Goal: Task Accomplishment & Management: Manage account settings

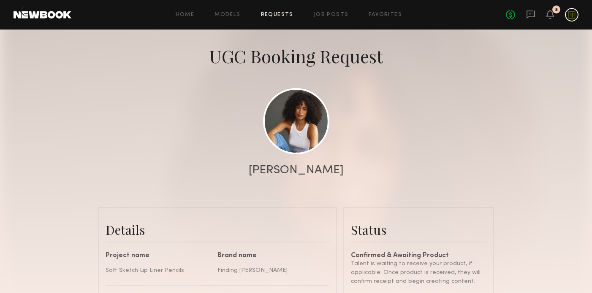
scroll to position [290, 0]
click at [545, 13] on div "No fees up to $5,000 8" at bounding box center [542, 15] width 73 height 14
click at [551, 15] on icon at bounding box center [550, 14] width 7 height 6
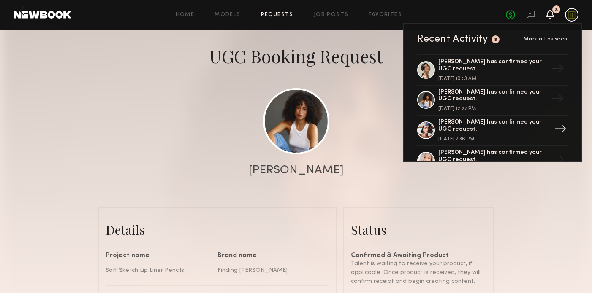
click at [472, 128] on div "Moe S. has confirmed your UGC request." at bounding box center [493, 126] width 110 height 14
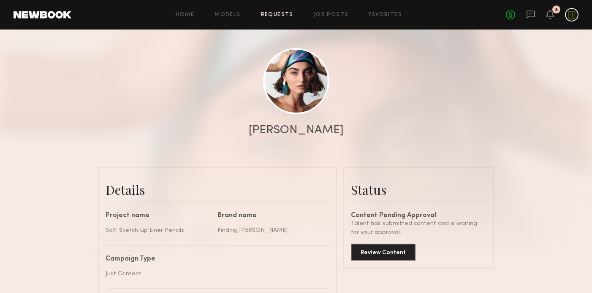
scroll to position [106, 0]
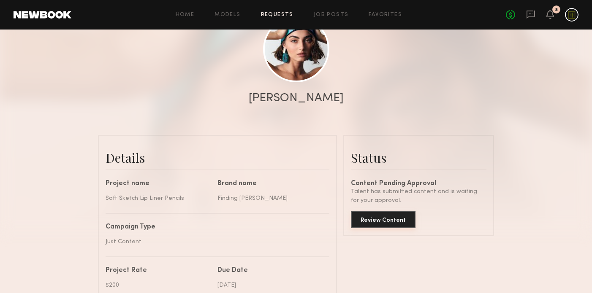
click at [374, 223] on button "Review Content" at bounding box center [383, 219] width 65 height 17
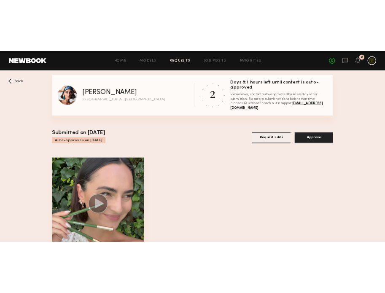
scroll to position [51, 0]
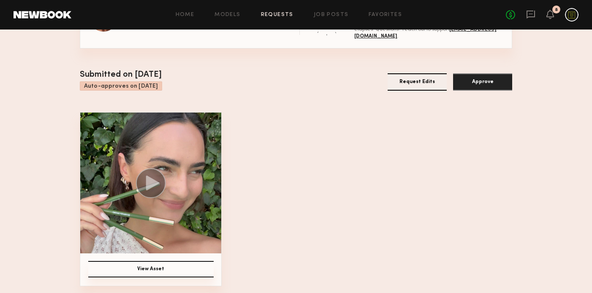
click at [203, 210] on img at bounding box center [150, 183] width 141 height 141
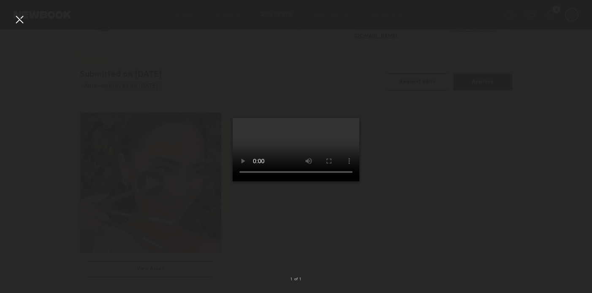
click at [431, 198] on div at bounding box center [296, 140] width 592 height 253
click at [399, 213] on div at bounding box center [296, 140] width 592 height 253
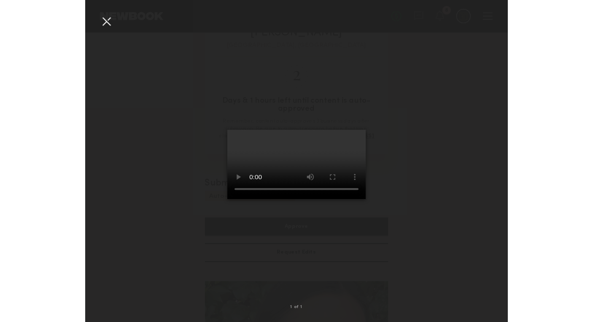
scroll to position [23, 0]
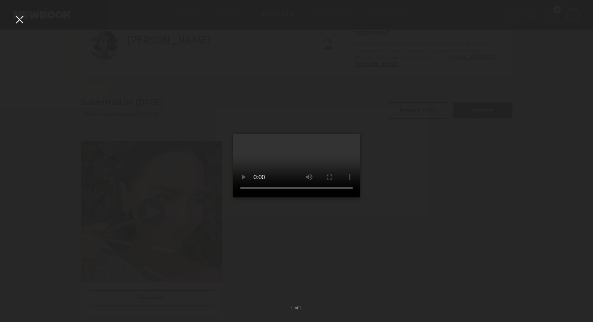
click at [474, 146] on div at bounding box center [296, 154] width 593 height 281
click at [131, 65] on div at bounding box center [296, 154] width 593 height 281
click at [18, 18] on div at bounding box center [20, 20] width 14 height 14
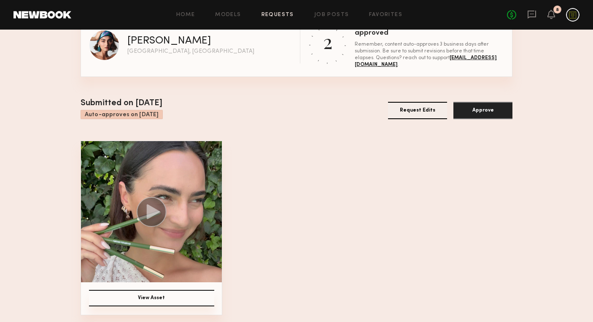
click at [185, 222] on img at bounding box center [151, 211] width 141 height 141
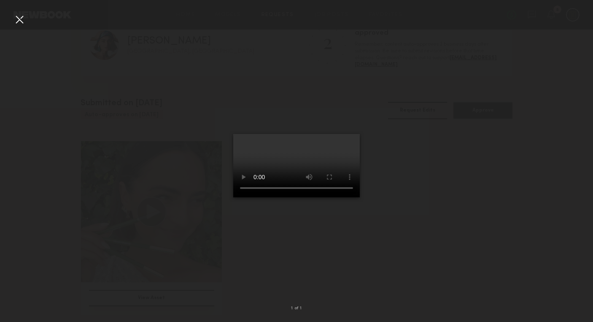
click at [449, 215] on div at bounding box center [296, 154] width 593 height 281
click at [444, 193] on div at bounding box center [296, 154] width 593 height 281
click at [21, 15] on div at bounding box center [20, 20] width 14 height 14
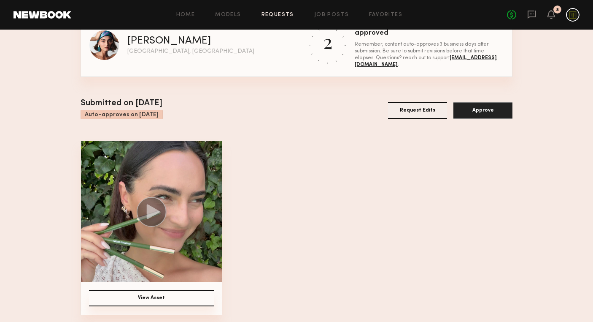
click at [416, 108] on button "Request Edits" at bounding box center [417, 110] width 59 height 17
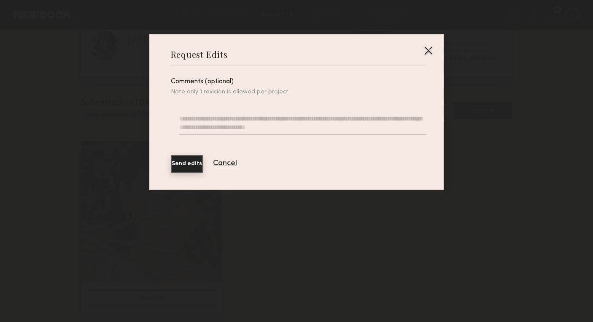
click at [280, 118] on textarea at bounding box center [302, 124] width 247 height 20
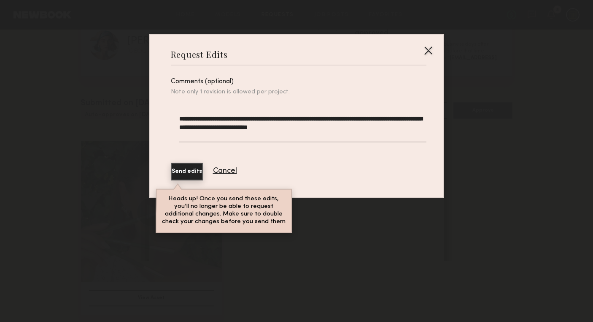
click at [333, 127] on textarea "**********" at bounding box center [302, 128] width 247 height 28
click at [348, 128] on textarea "**********" at bounding box center [302, 128] width 247 height 28
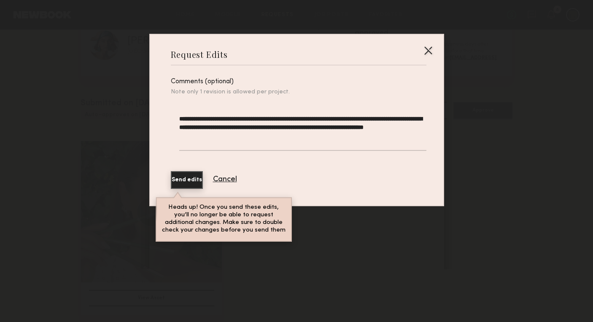
type textarea "**********"
click at [192, 182] on button "Send edits" at bounding box center [187, 180] width 32 height 18
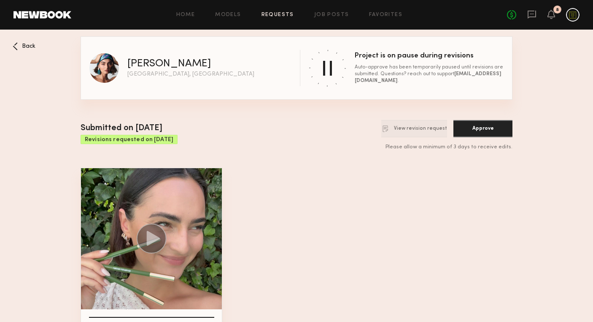
click at [552, 19] on div "8" at bounding box center [552, 15] width 8 height 11
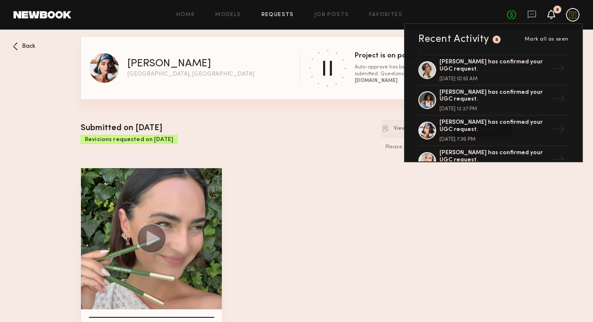
click at [552, 12] on icon at bounding box center [551, 14] width 7 height 6
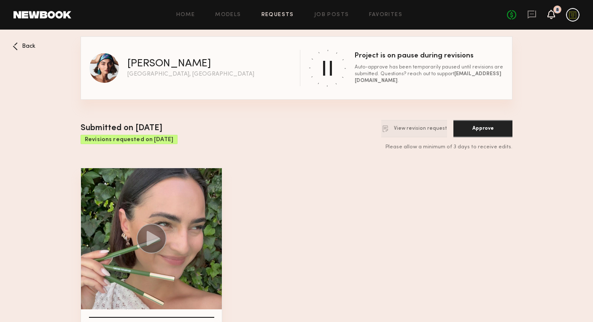
click at [552, 12] on icon at bounding box center [551, 14] width 7 height 6
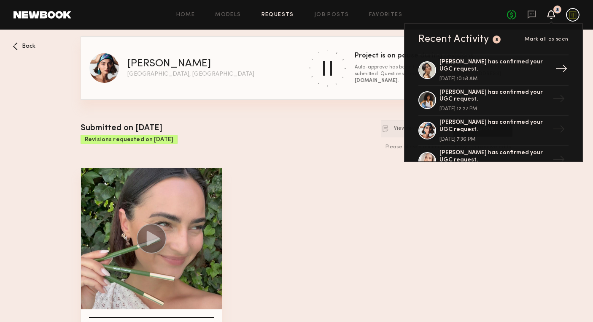
click at [512, 76] on div "[PERSON_NAME] has confirmed your UGC request. [DATE] 10:53 AM" at bounding box center [495, 70] width 110 height 23
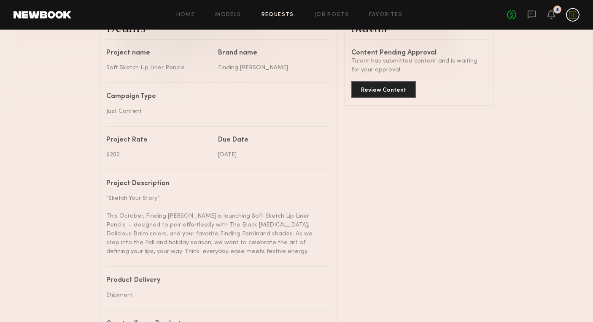
scroll to position [206, 0]
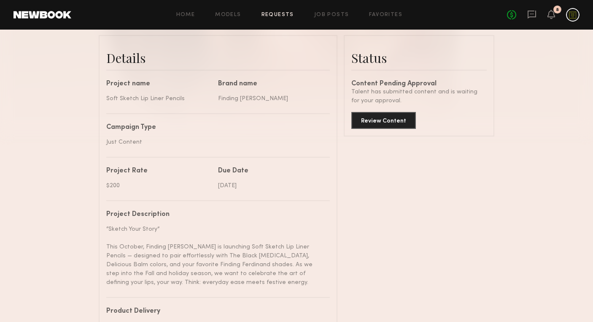
click at [402, 122] on button "Review Content" at bounding box center [384, 119] width 65 height 17
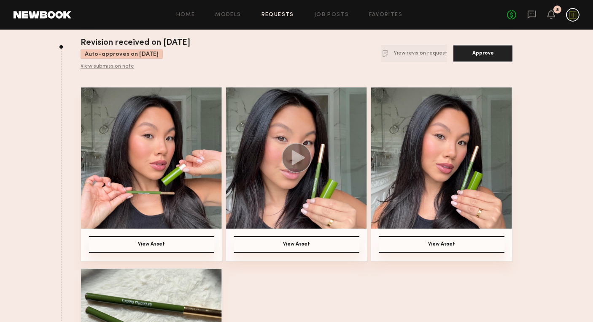
scroll to position [96, 0]
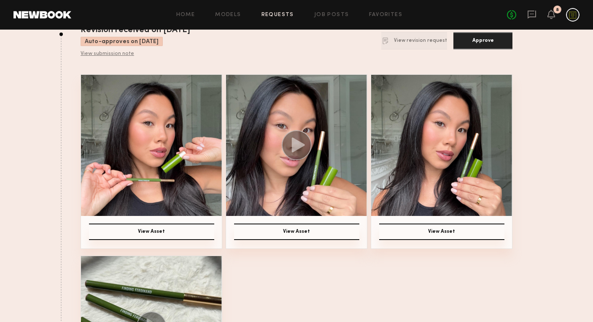
click at [301, 145] on icon at bounding box center [298, 145] width 13 height 15
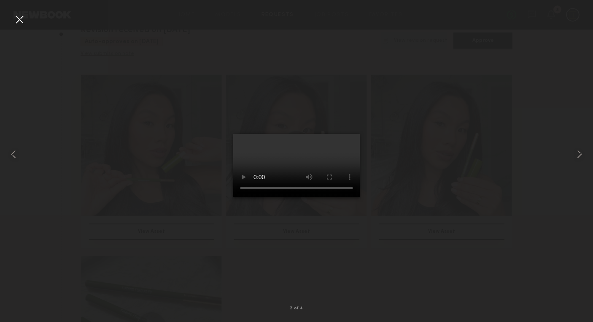
click at [427, 272] on div at bounding box center [296, 154] width 593 height 281
click at [489, 219] on div at bounding box center [296, 154] width 593 height 281
click at [18, 22] on div at bounding box center [20, 20] width 14 height 14
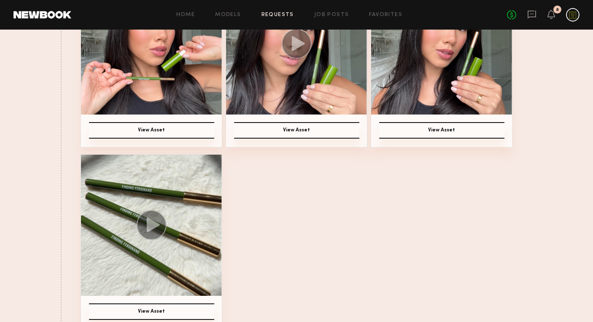
scroll to position [0, 0]
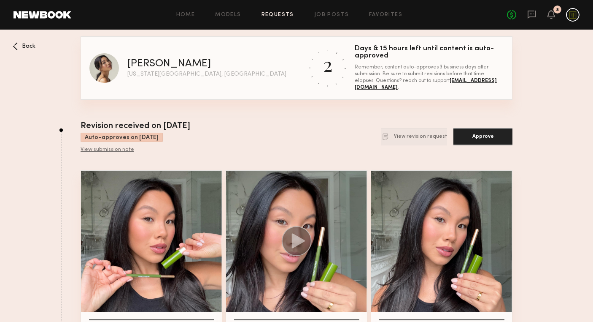
click at [503, 135] on button "Approve" at bounding box center [483, 136] width 59 height 17
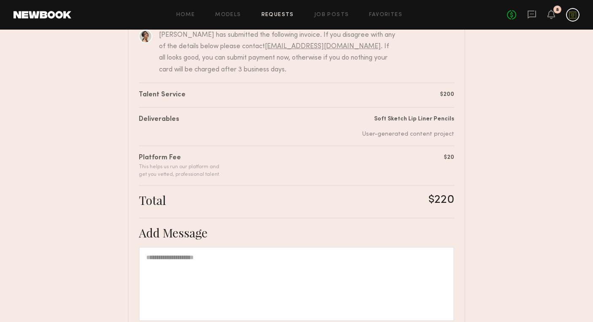
scroll to position [148, 0]
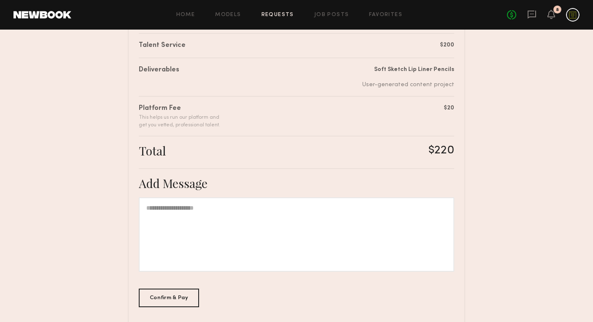
click at [294, 237] on div at bounding box center [297, 234] width 316 height 74
click at [175, 297] on div "Confirm & Pay" at bounding box center [169, 297] width 60 height 19
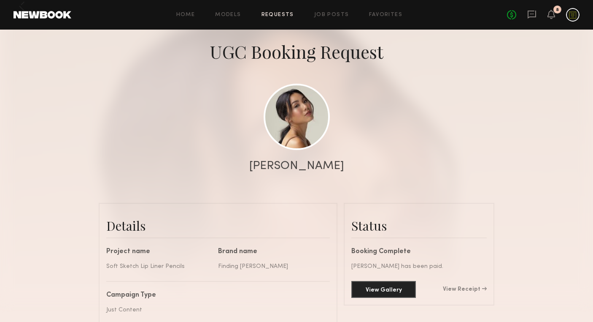
scroll to position [108, 0]
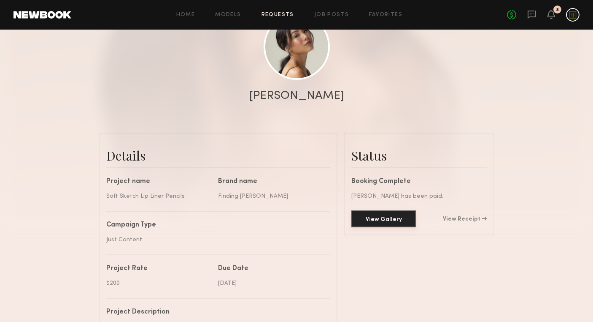
click at [395, 223] on button "View Gallery" at bounding box center [384, 218] width 65 height 17
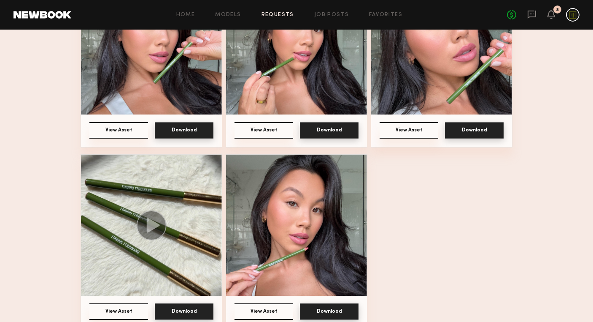
scroll to position [635, 0]
